Goal: Information Seeking & Learning: Learn about a topic

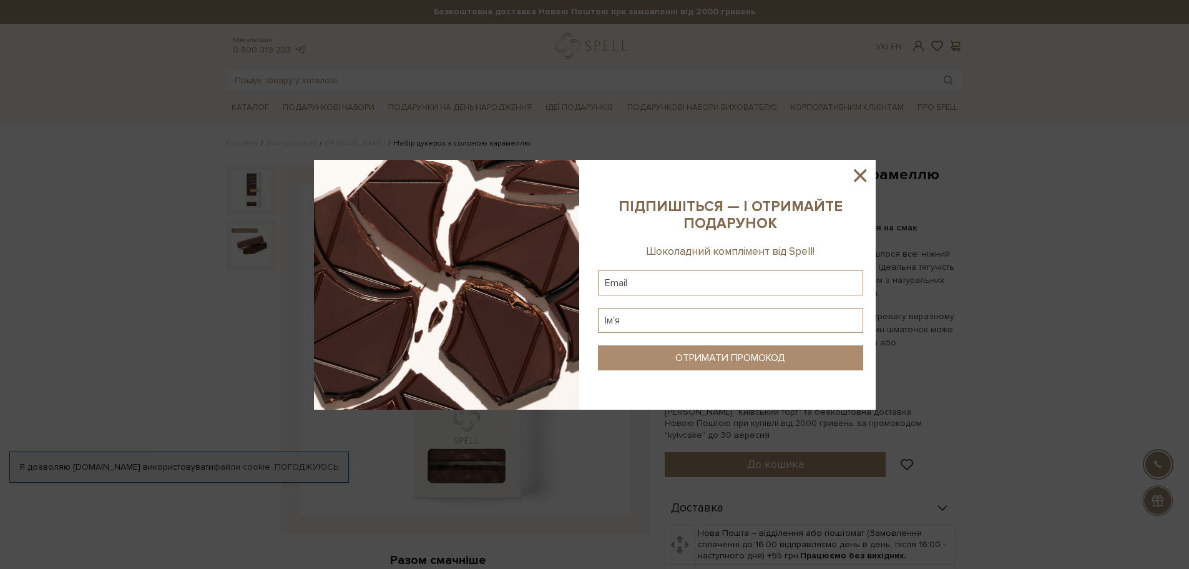
click at [866, 172] on icon at bounding box center [860, 175] width 21 height 21
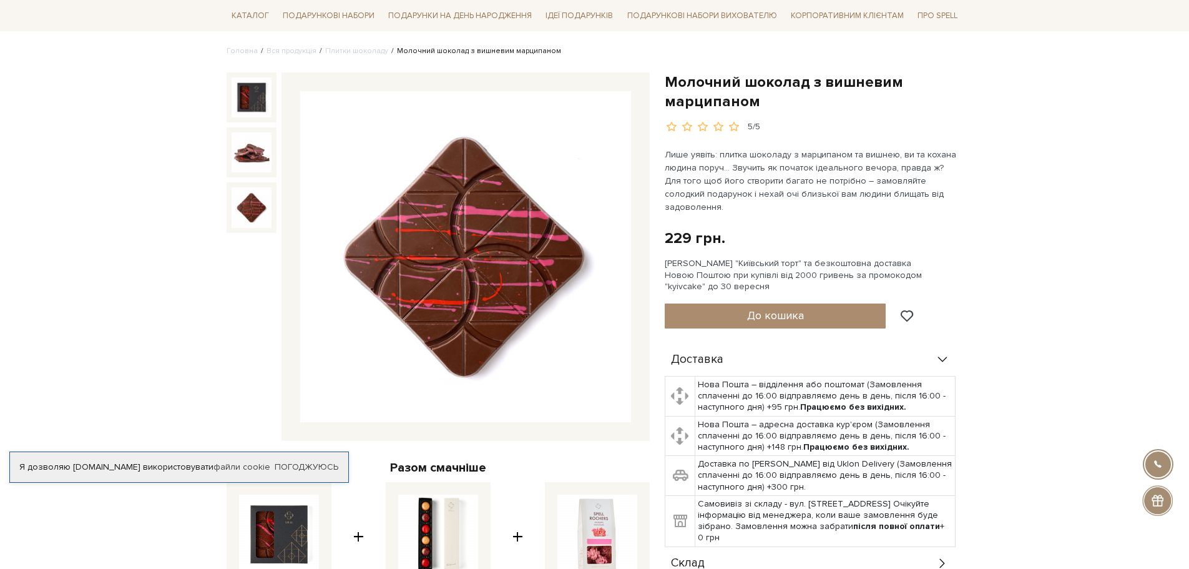
scroll to position [62, 0]
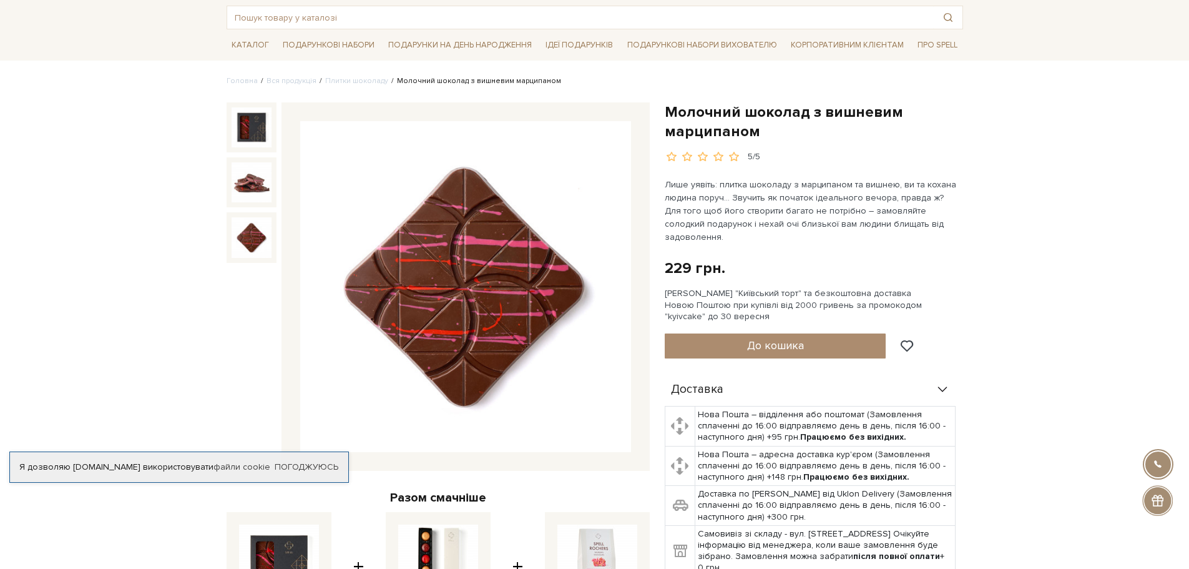
click at [484, 269] on img at bounding box center [465, 286] width 331 height 331
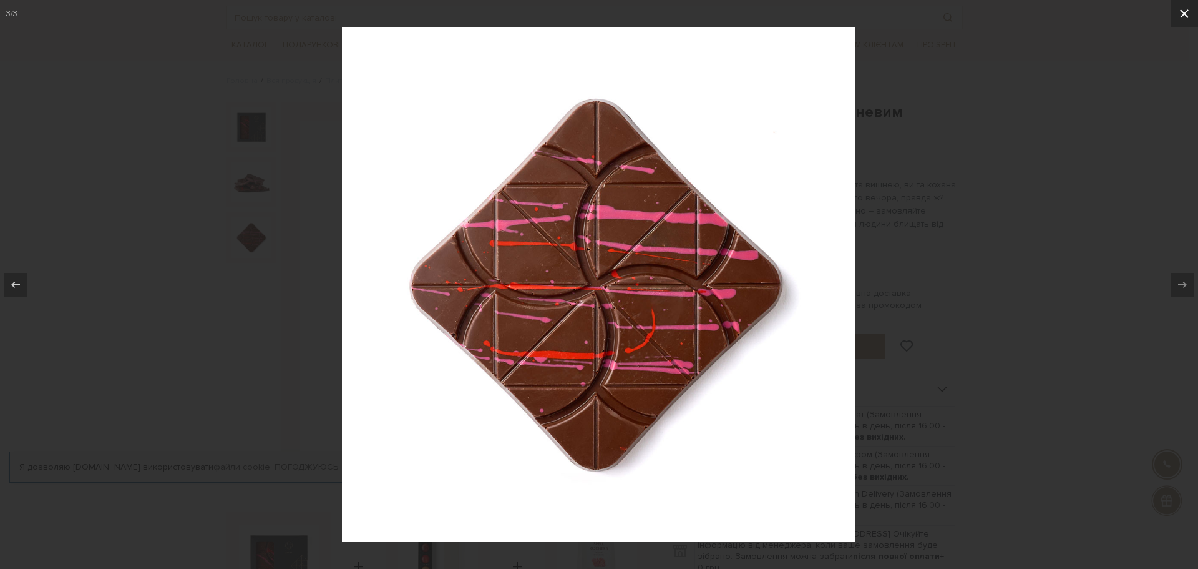
click at [1178, 9] on button at bounding box center [1184, 13] width 27 height 27
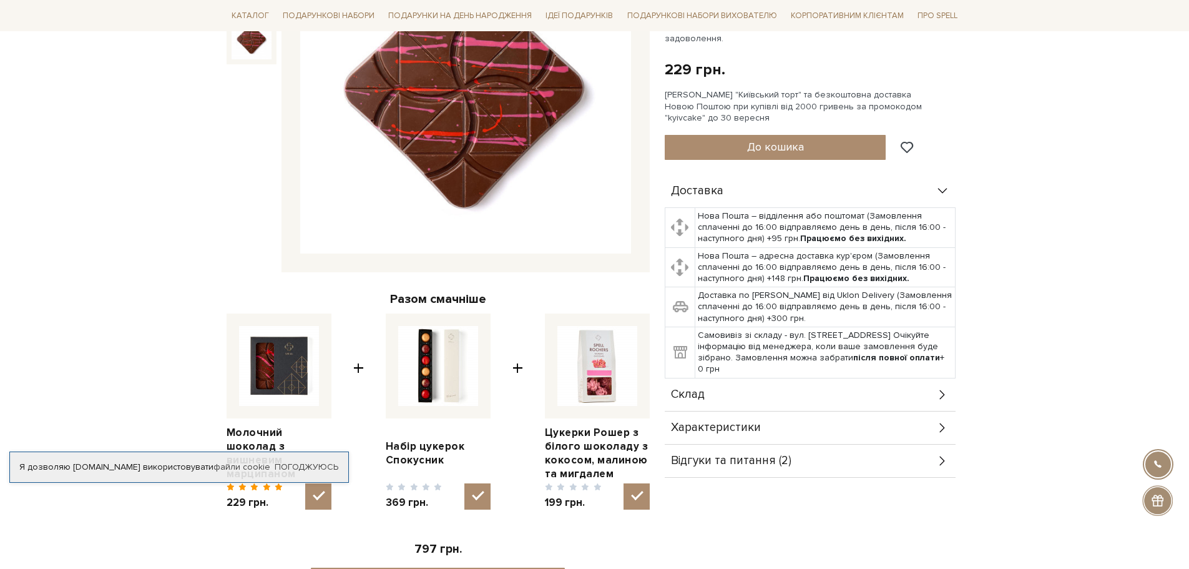
scroll to position [250, 0]
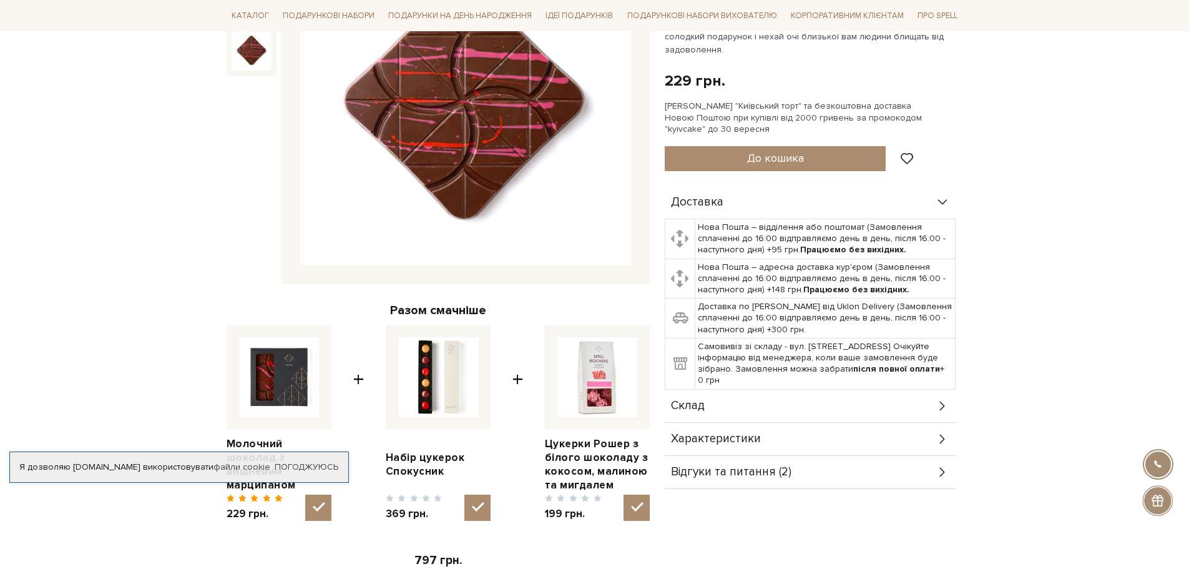
click at [701, 400] on span "Склад" at bounding box center [688, 405] width 34 height 11
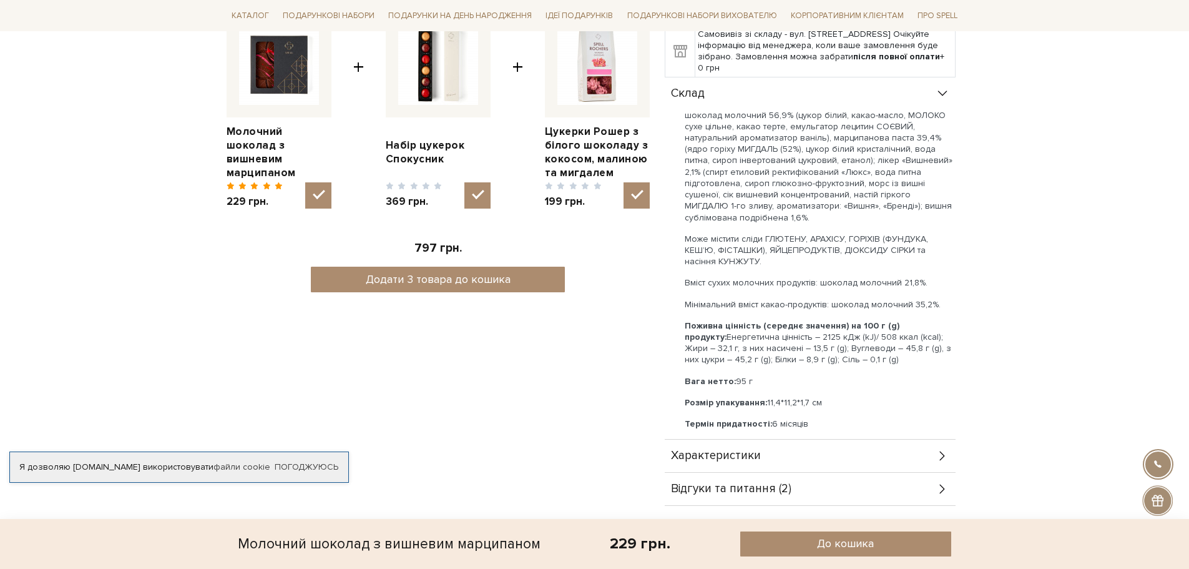
scroll to position [624, 0]
